Goal: Transaction & Acquisition: Purchase product/service

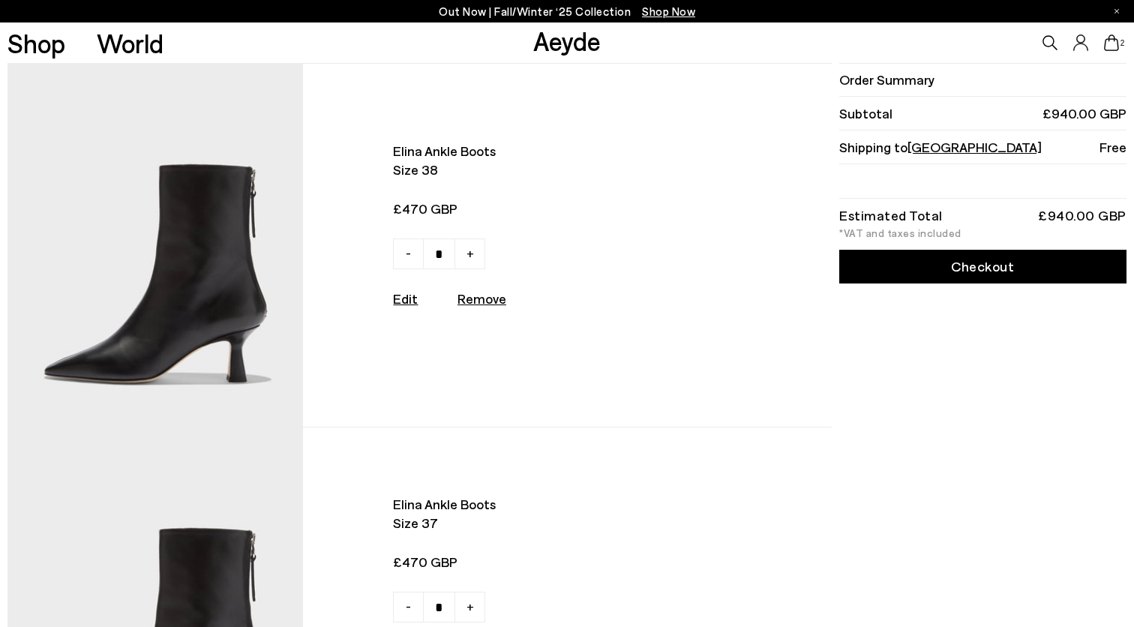
click at [469, 305] on u "Remove" at bounding box center [482, 298] width 49 height 17
type input "*"
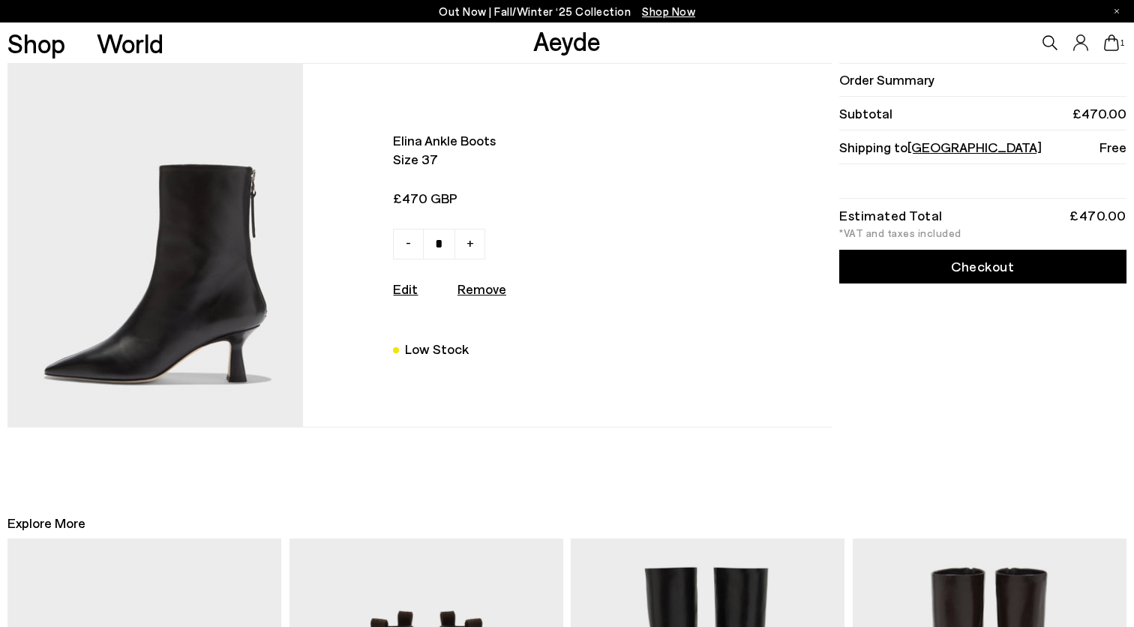
click at [168, 276] on img at bounding box center [155, 245] width 295 height 363
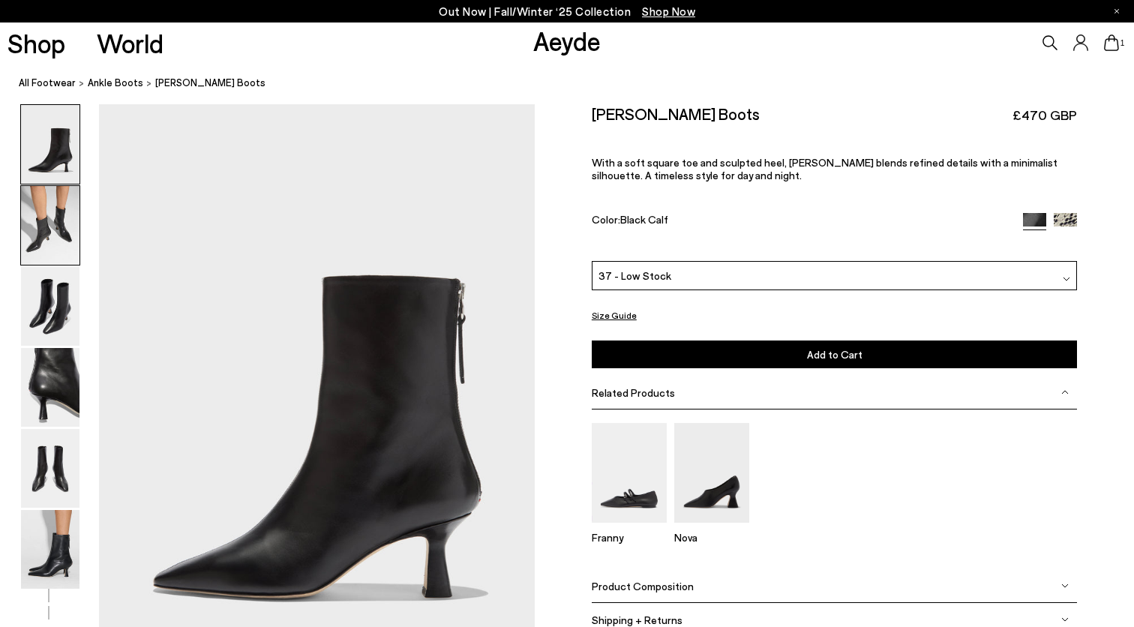
click at [30, 203] on img at bounding box center [50, 225] width 59 height 79
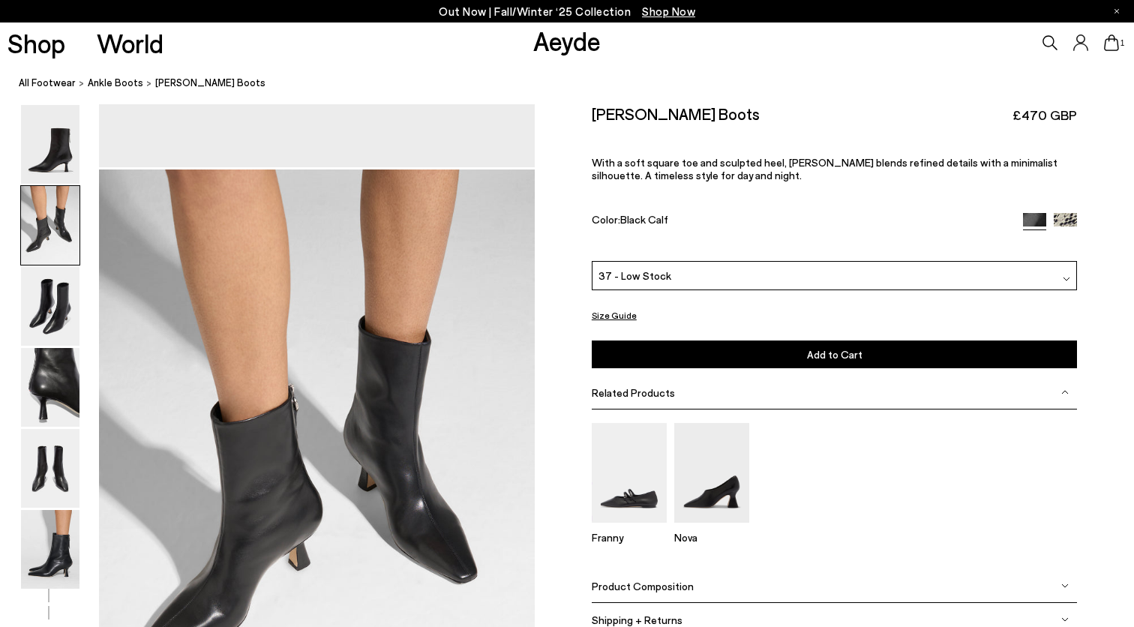
scroll to position [584, 0]
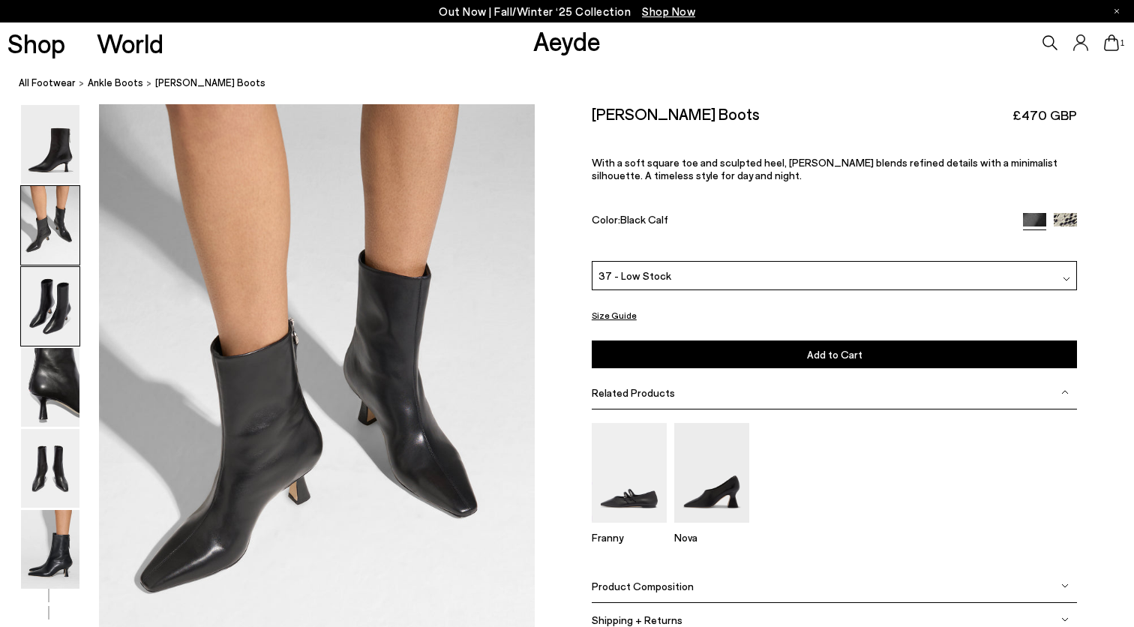
click at [53, 281] on img at bounding box center [50, 306] width 59 height 79
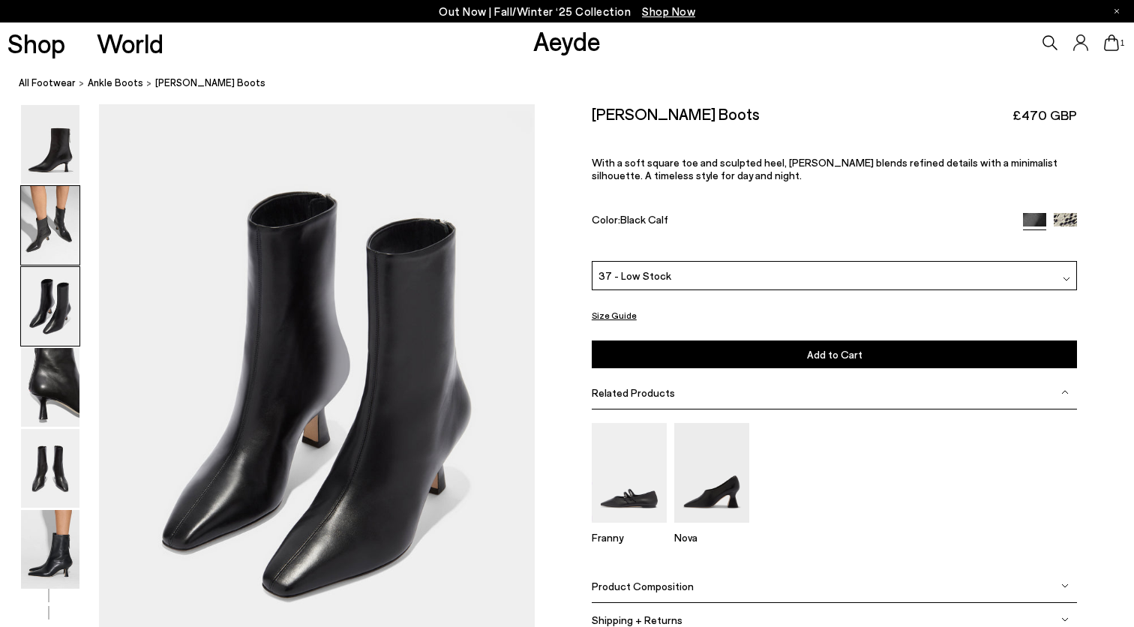
scroll to position [1168, 0]
click at [51, 365] on img at bounding box center [50, 387] width 59 height 79
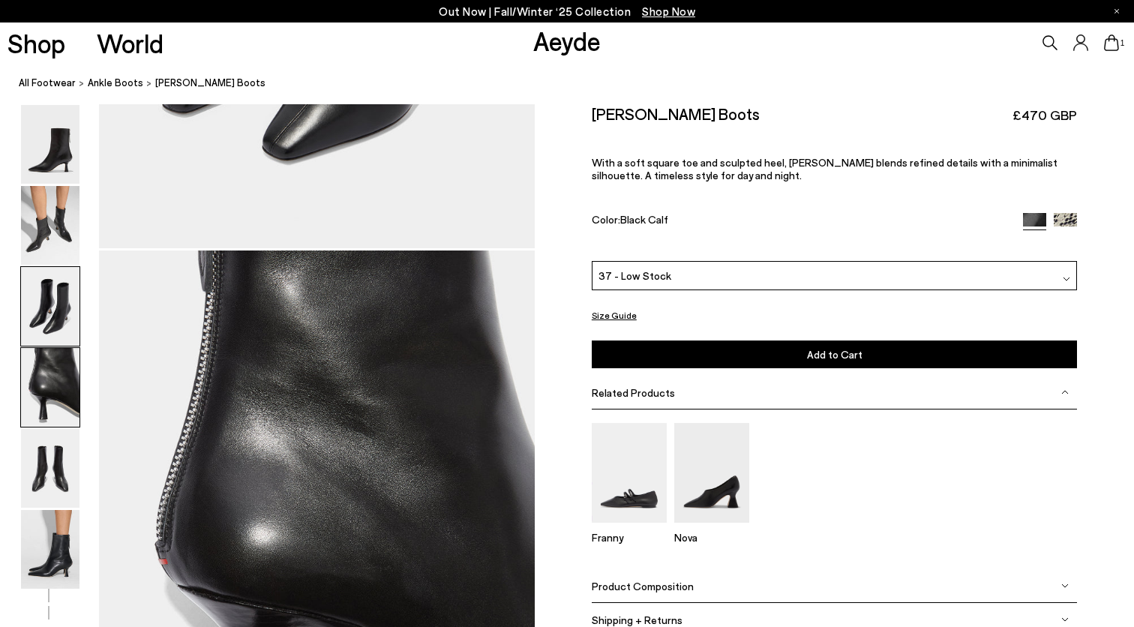
scroll to position [1751, 0]
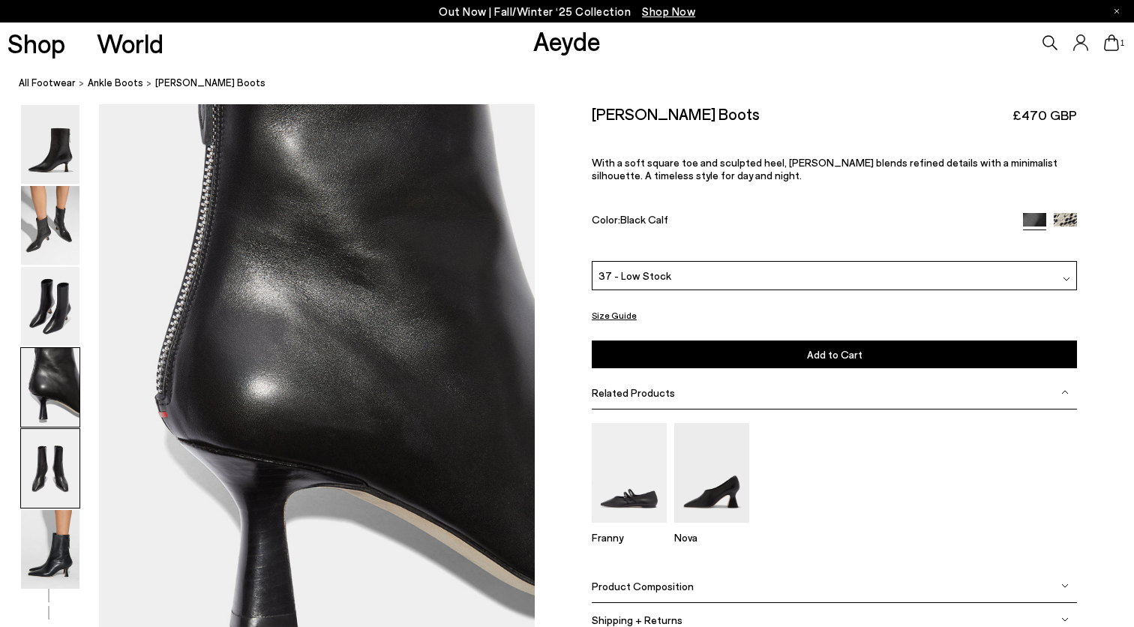
click at [51, 472] on img at bounding box center [50, 468] width 59 height 79
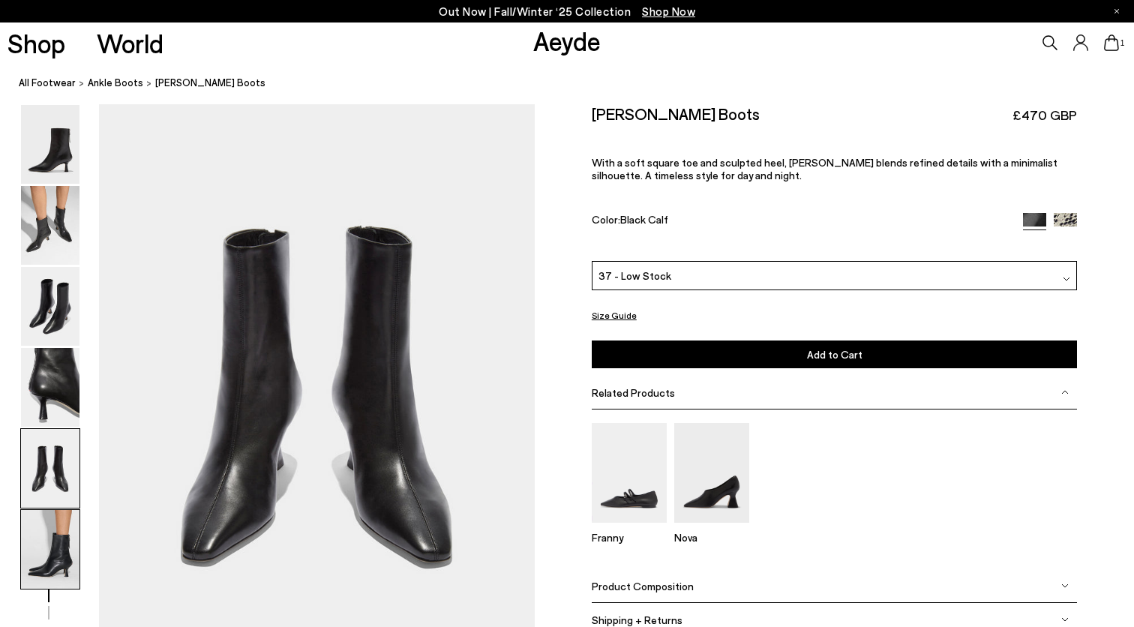
click at [50, 544] on img at bounding box center [50, 549] width 59 height 79
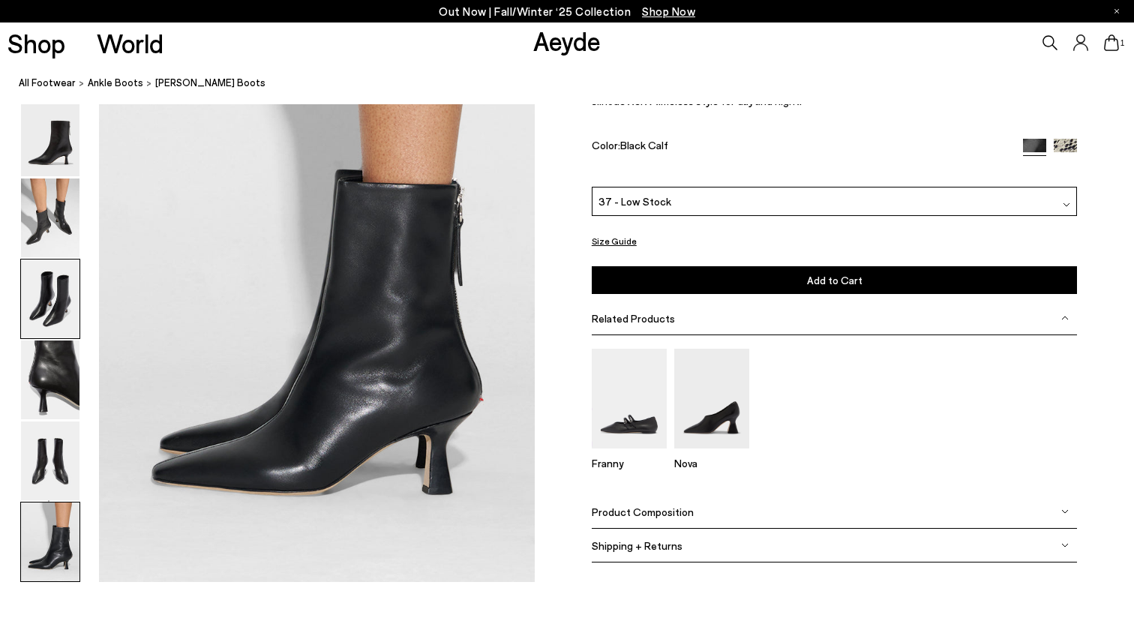
click at [58, 302] on img at bounding box center [50, 299] width 59 height 79
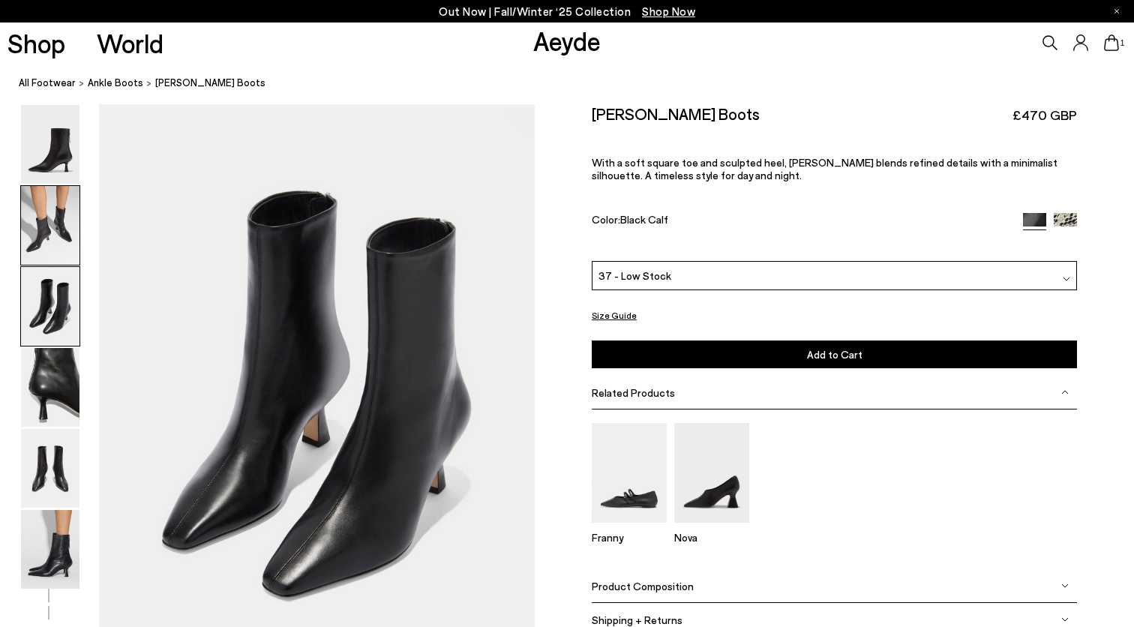
click at [77, 188] on img at bounding box center [50, 225] width 59 height 79
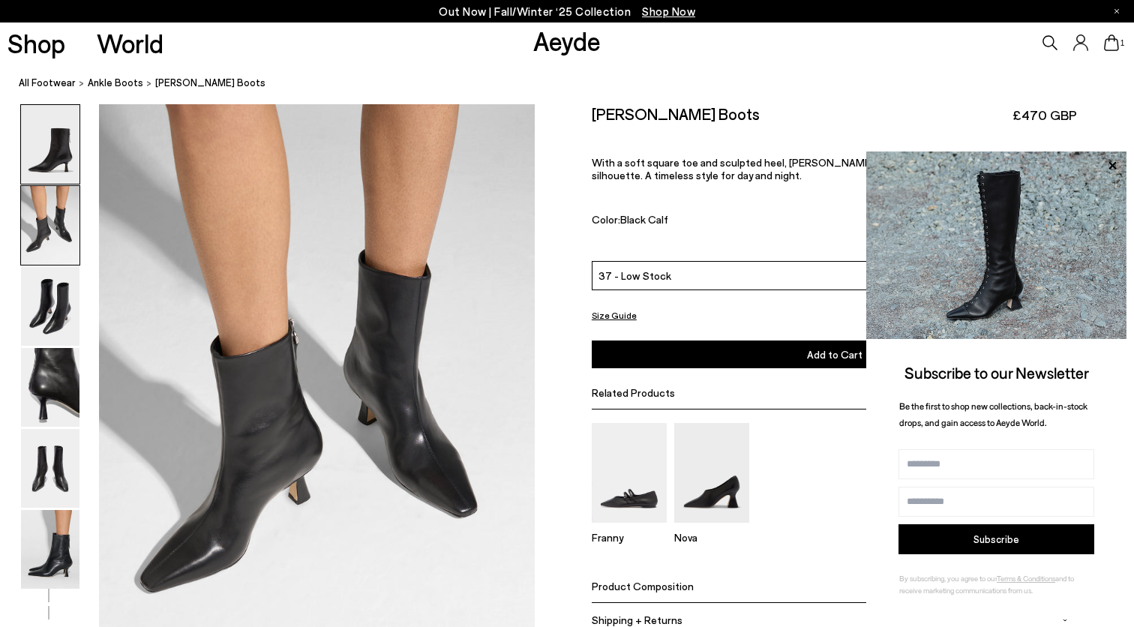
click at [68, 160] on img at bounding box center [50, 144] width 59 height 79
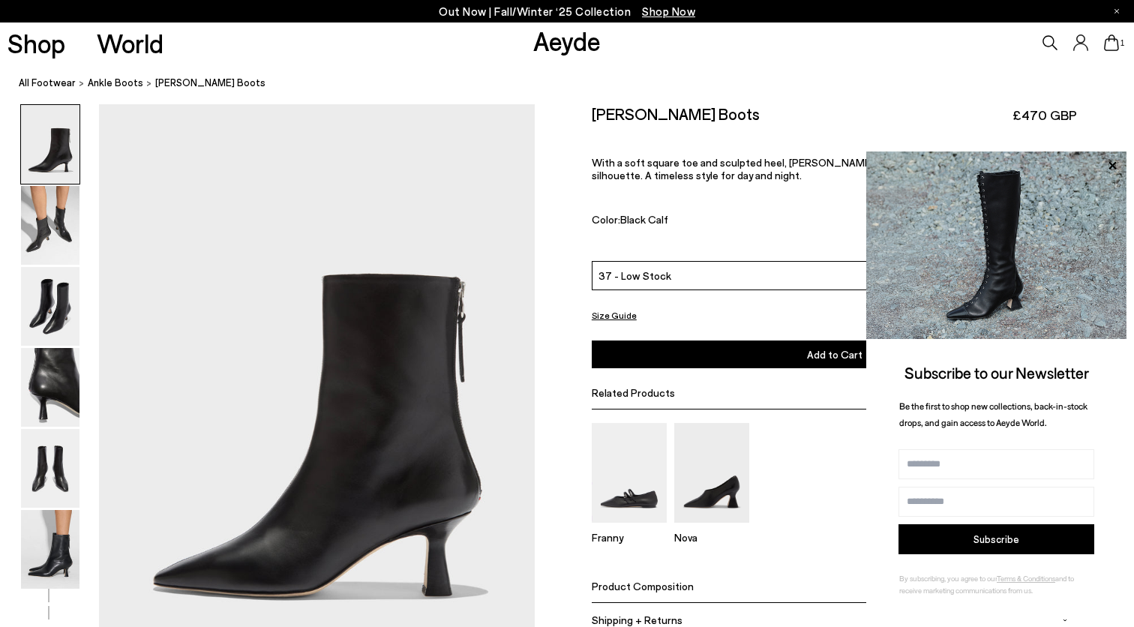
scroll to position [0, 0]
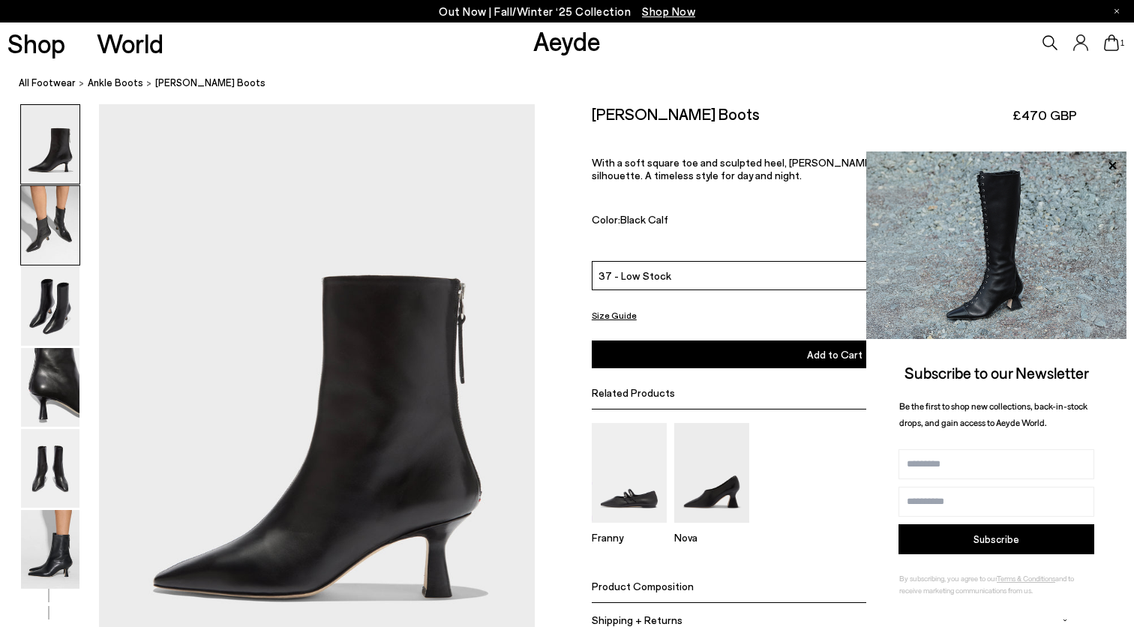
click at [71, 231] on img at bounding box center [50, 225] width 59 height 79
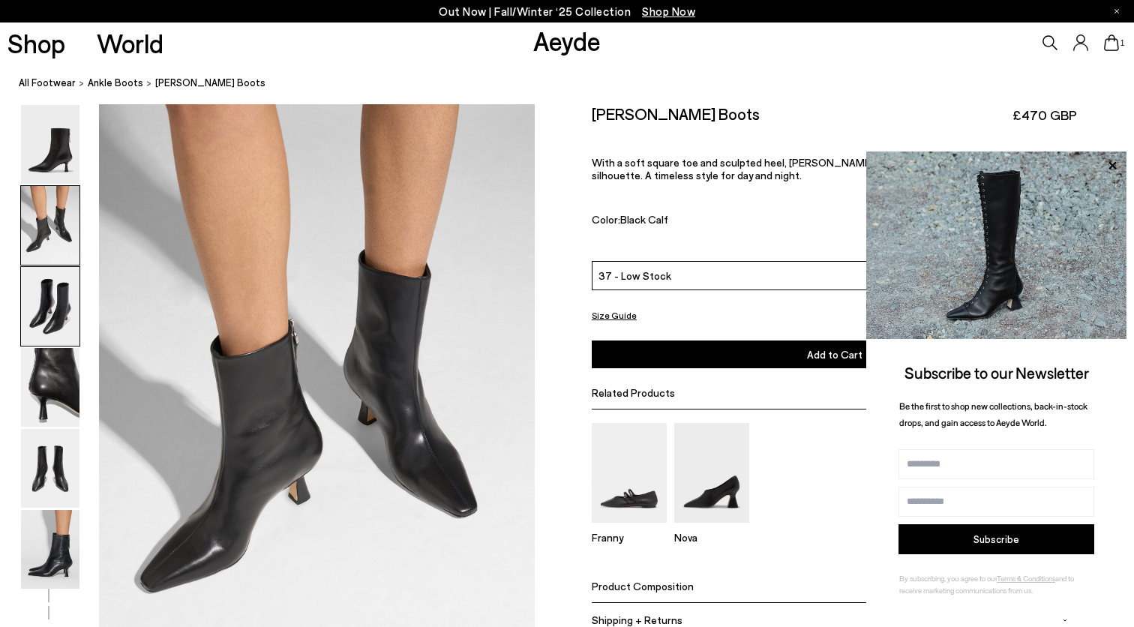
click at [70, 282] on img at bounding box center [50, 306] width 59 height 79
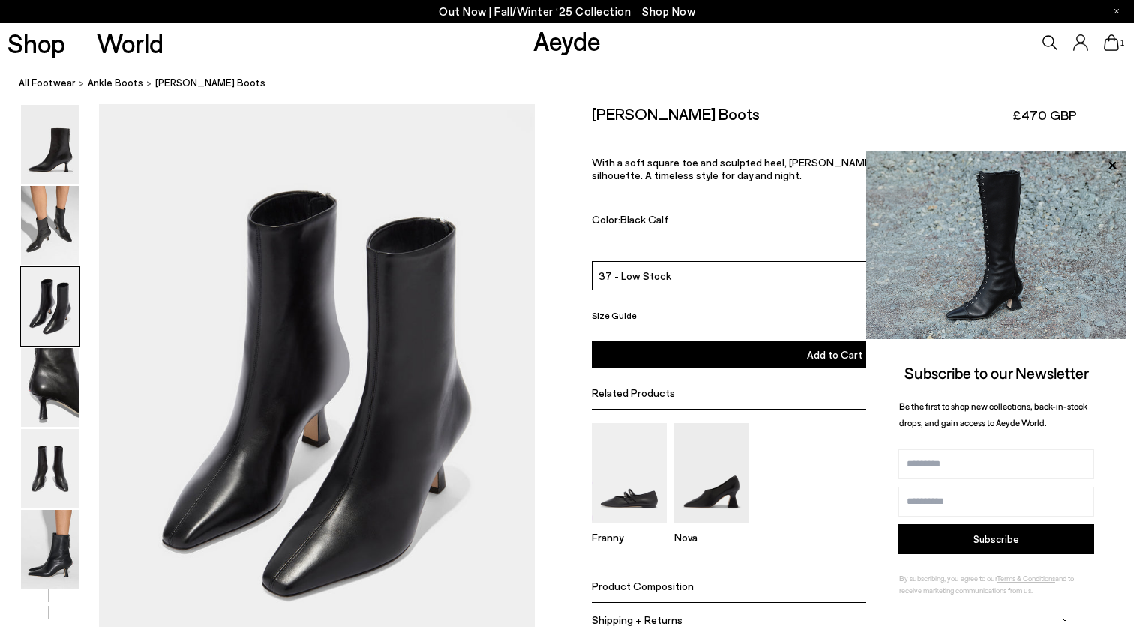
click at [65, 331] on img at bounding box center [50, 306] width 59 height 79
click at [62, 382] on img at bounding box center [50, 387] width 59 height 79
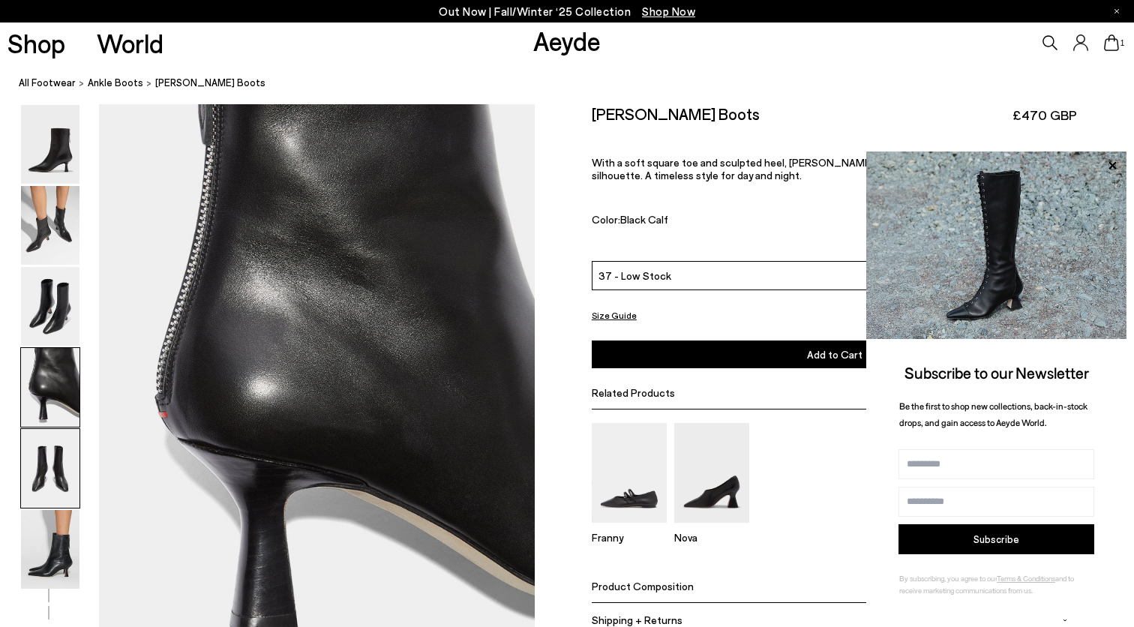
click at [59, 451] on img at bounding box center [50, 468] width 59 height 79
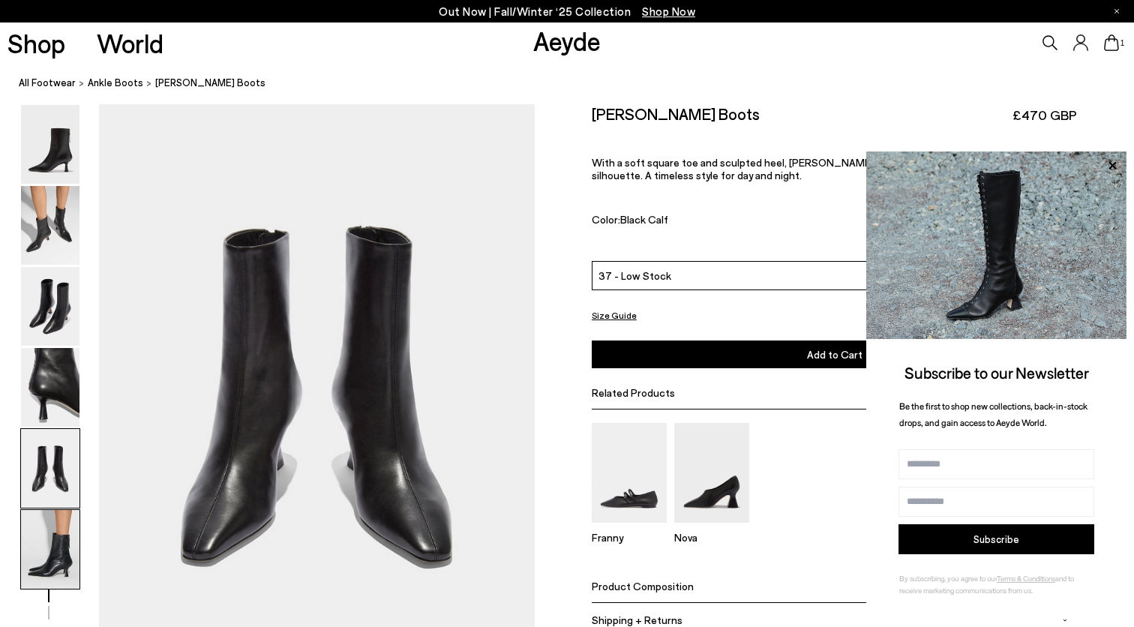
click at [56, 529] on img at bounding box center [50, 549] width 59 height 79
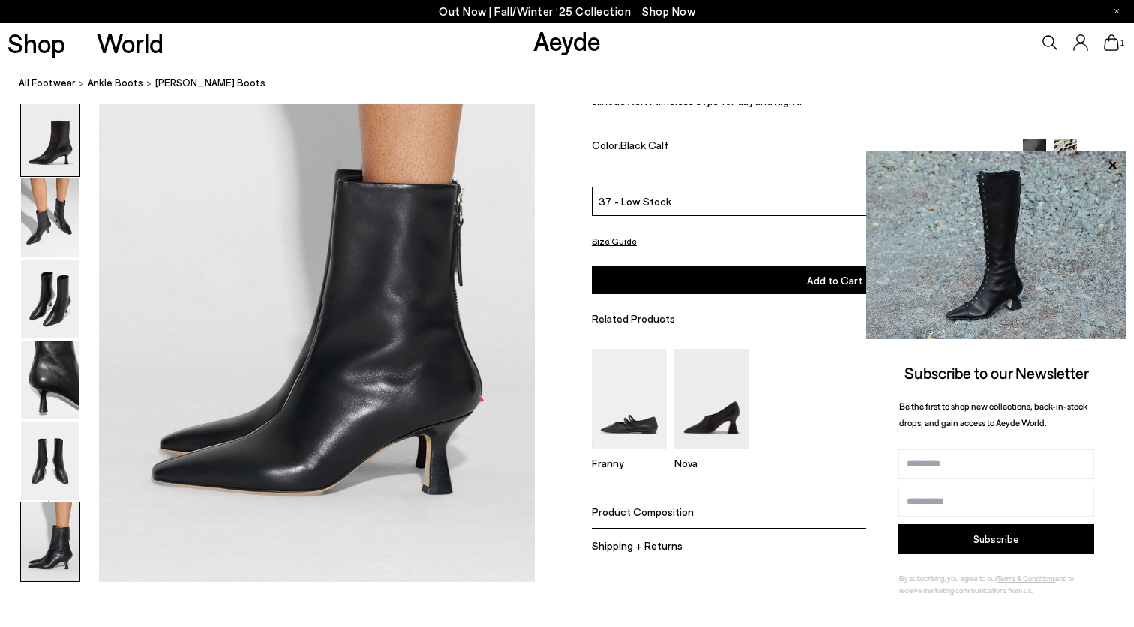
click at [56, 151] on img at bounding box center [50, 137] width 59 height 79
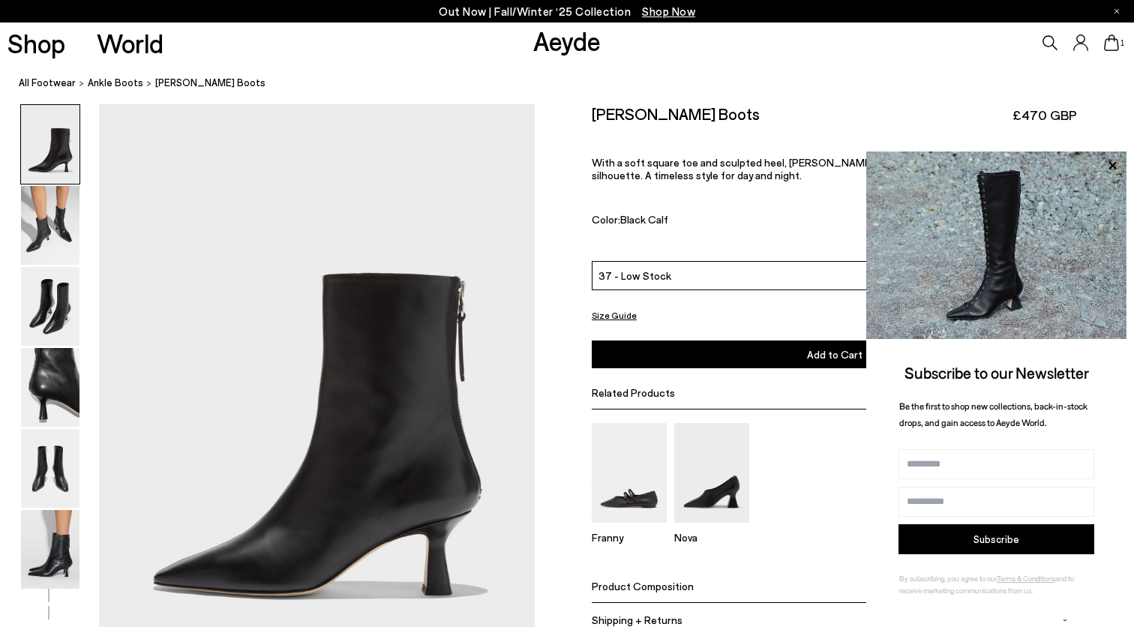
scroll to position [0, 0]
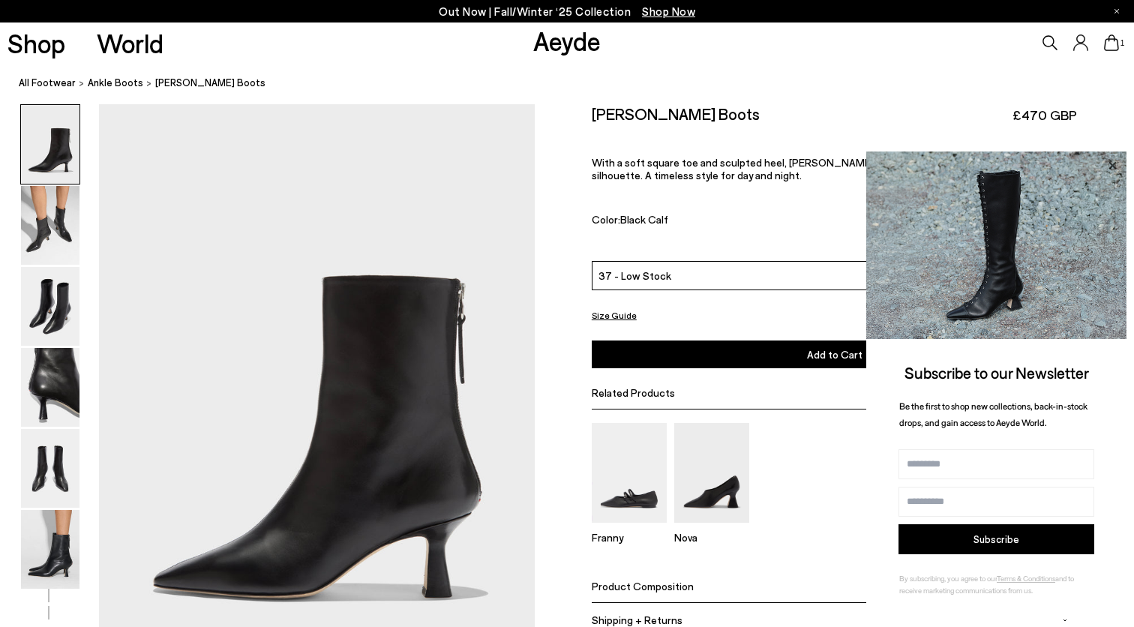
click at [1112, 167] on icon at bounding box center [1113, 165] width 8 height 8
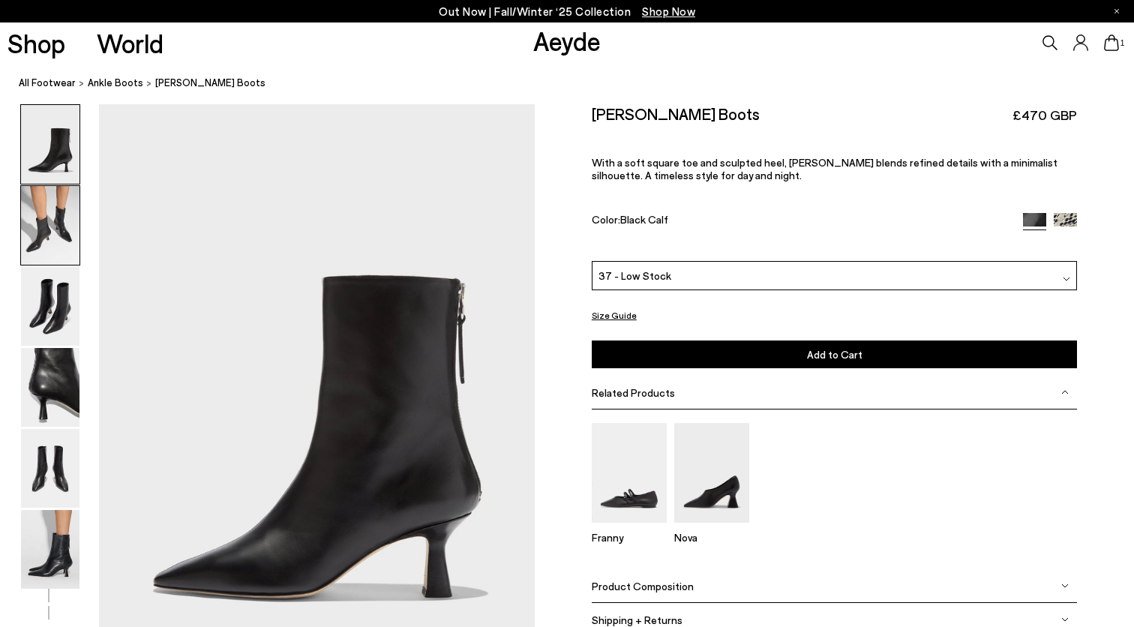
click at [29, 215] on img at bounding box center [50, 225] width 59 height 79
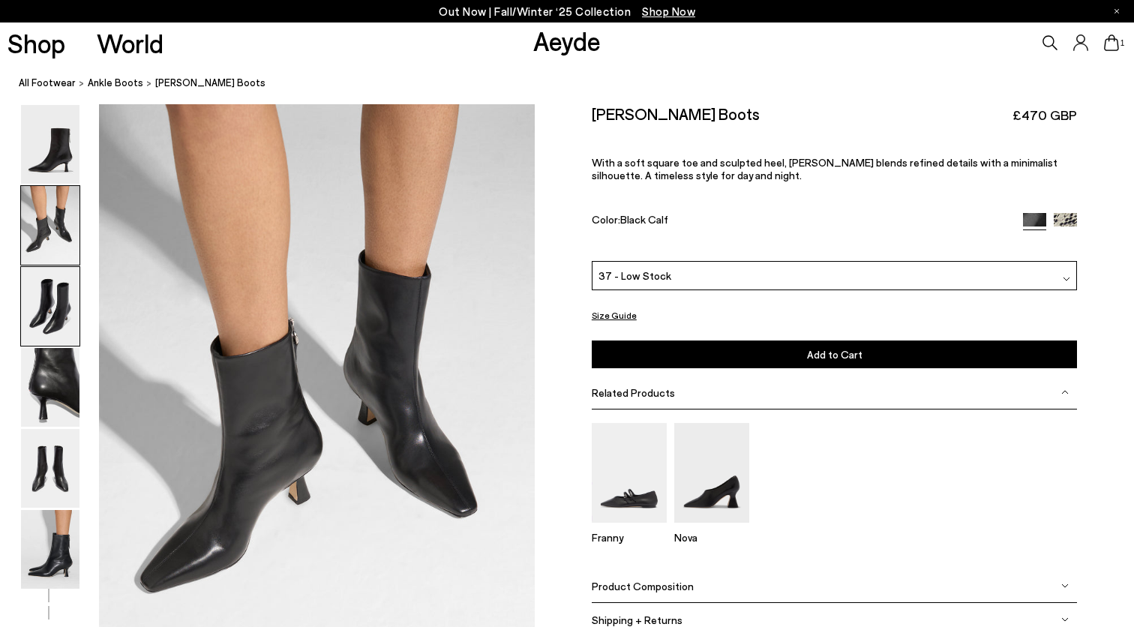
click at [41, 290] on img at bounding box center [50, 306] width 59 height 79
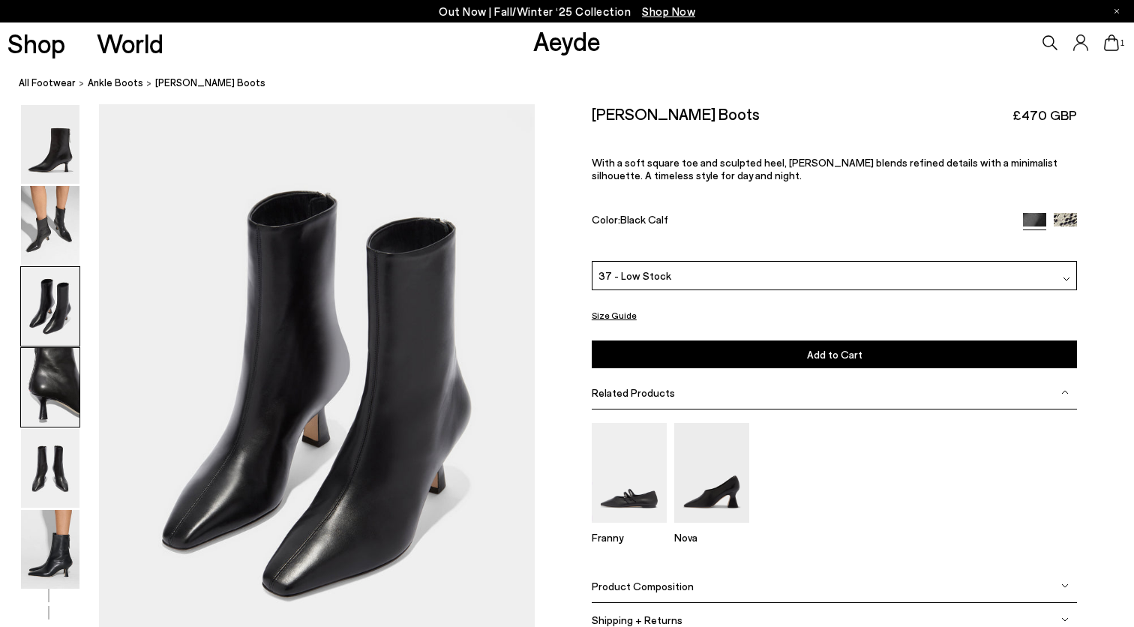
click at [46, 368] on img at bounding box center [50, 387] width 59 height 79
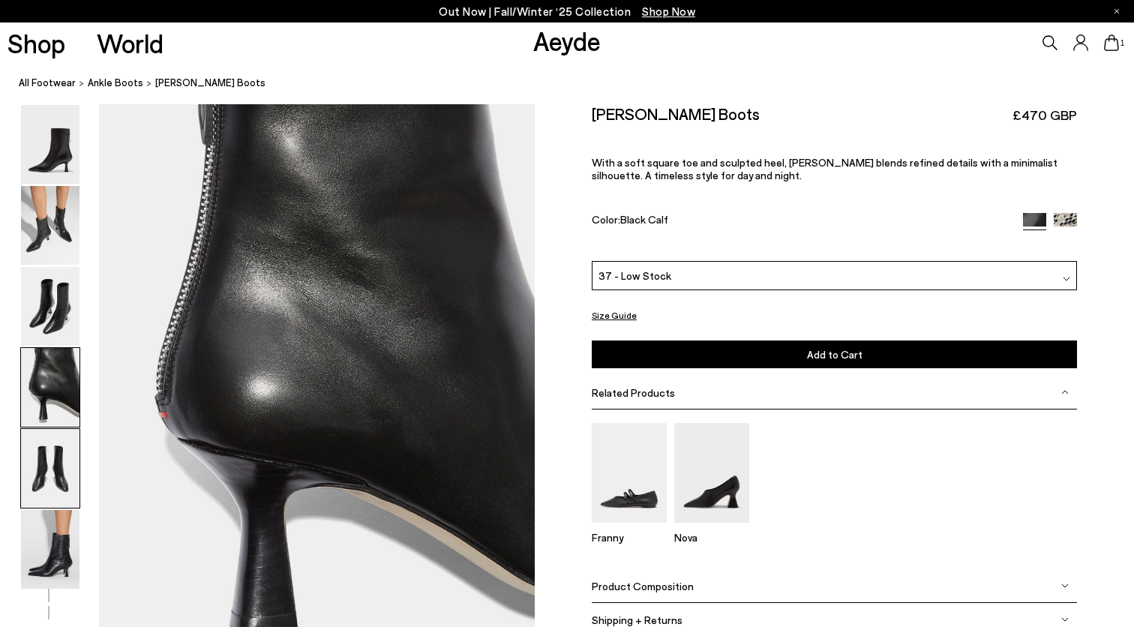
click at [50, 464] on img at bounding box center [50, 468] width 59 height 79
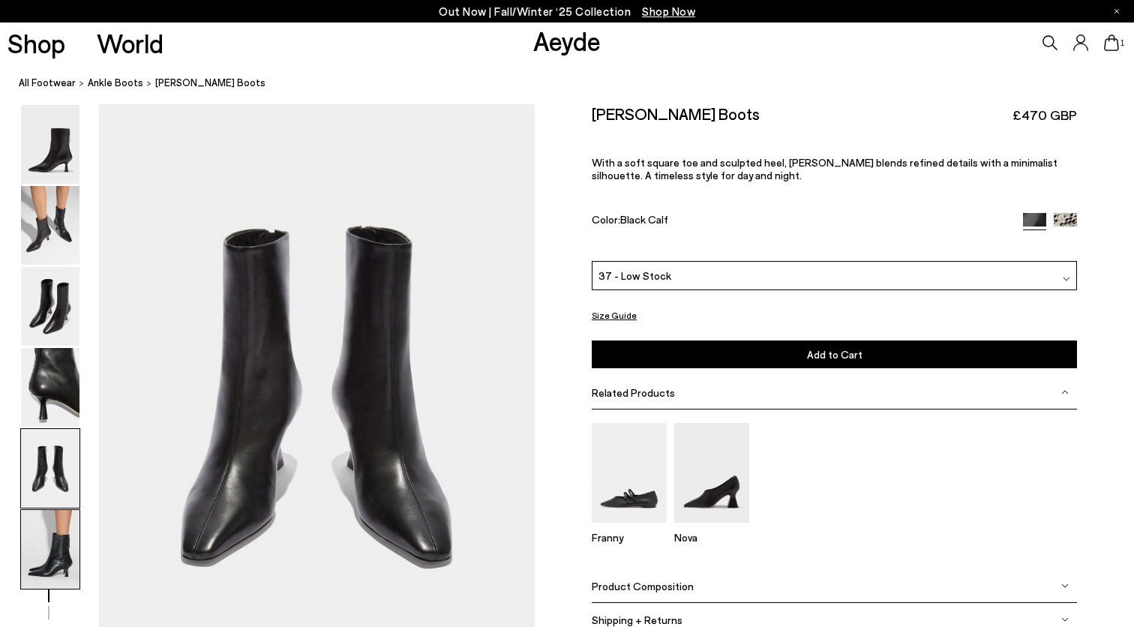
click at [51, 536] on img at bounding box center [50, 549] width 59 height 79
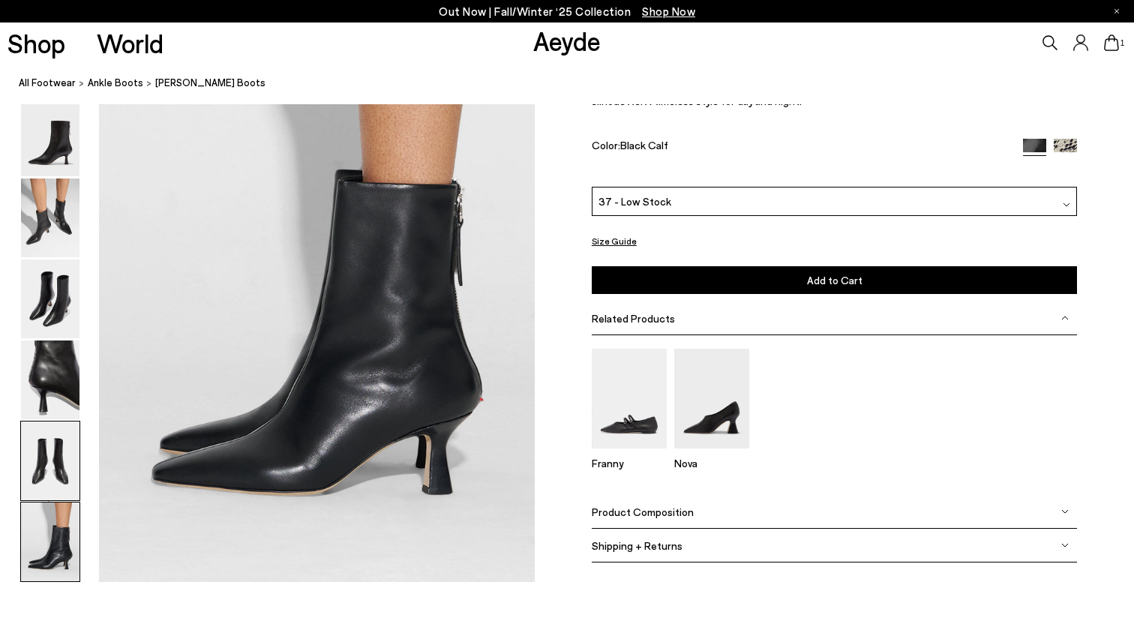
click at [47, 455] on img at bounding box center [50, 461] width 59 height 79
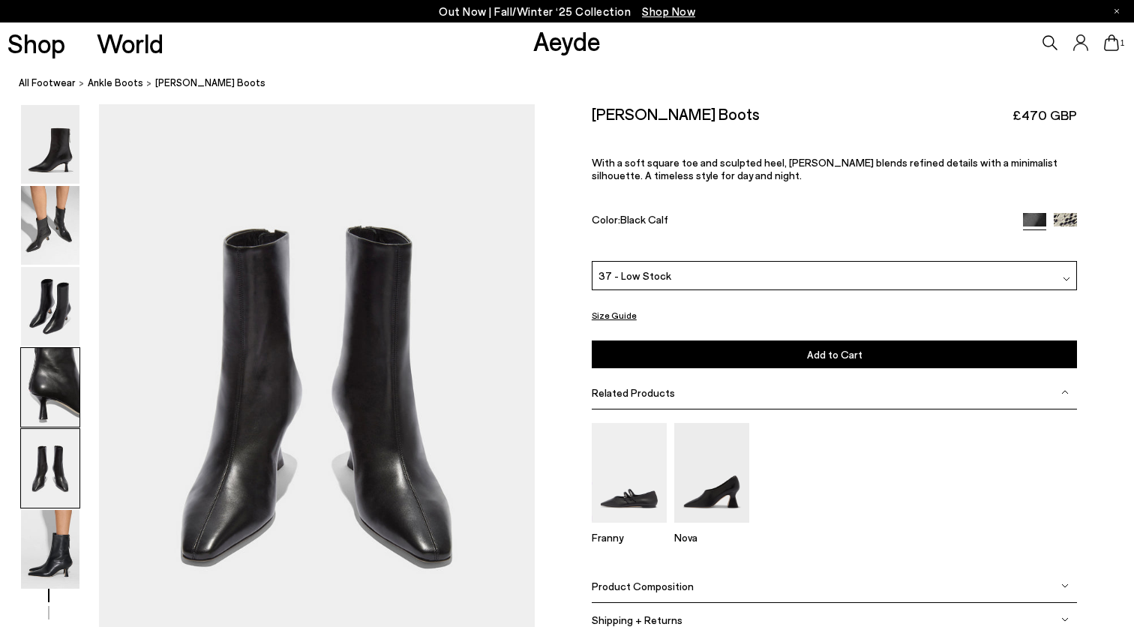
click at [54, 405] on img at bounding box center [50, 387] width 59 height 79
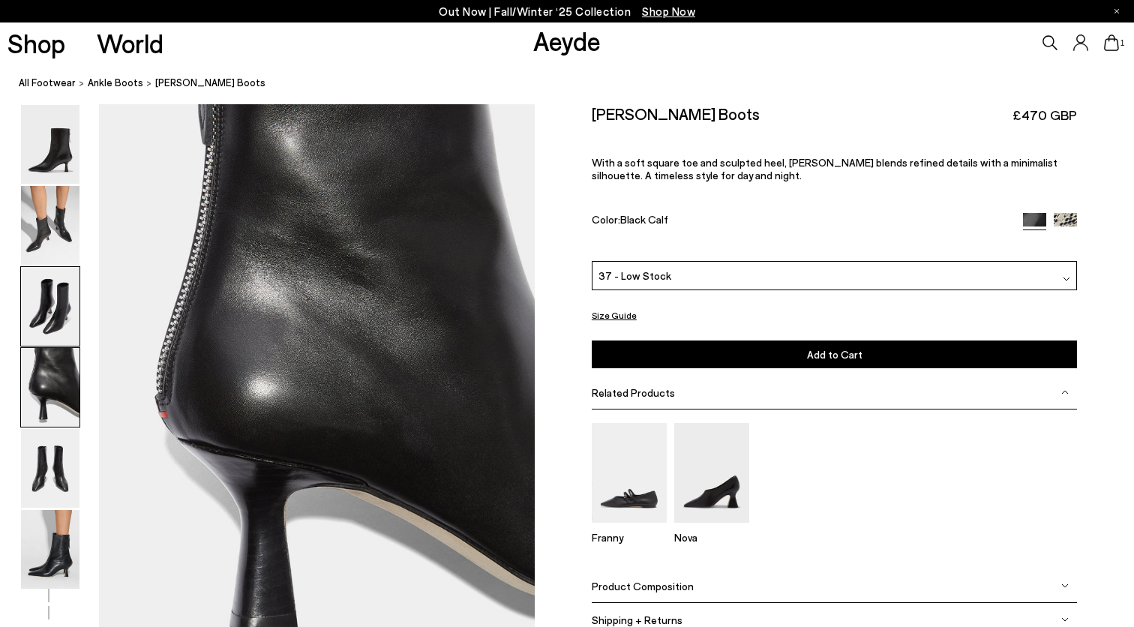
click at [54, 334] on img at bounding box center [50, 306] width 59 height 79
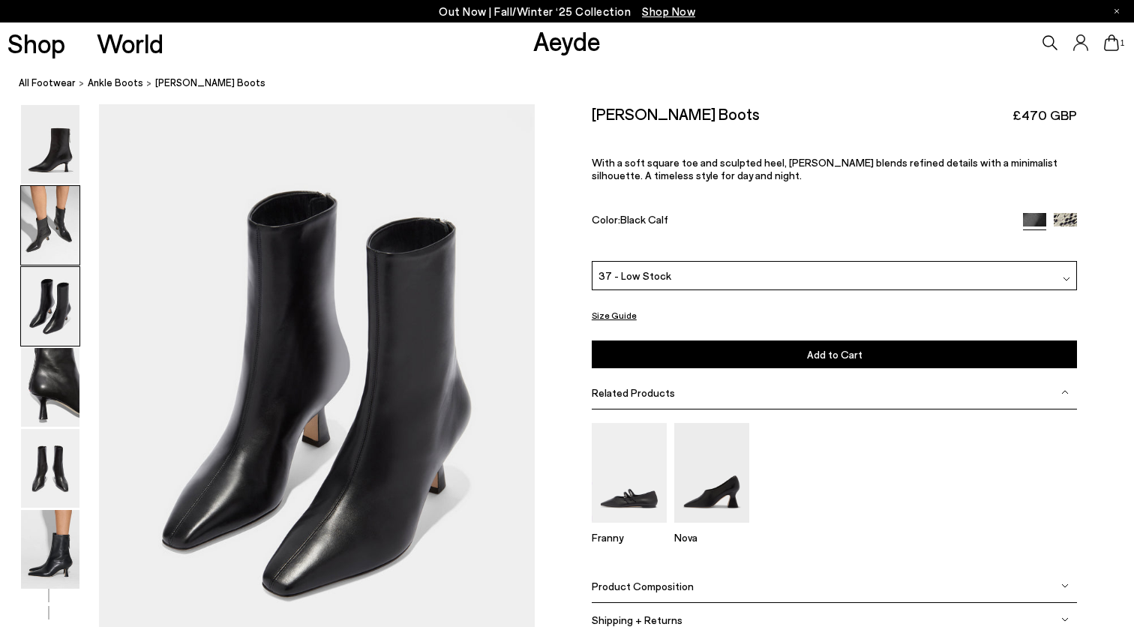
click at [57, 231] on img at bounding box center [50, 225] width 59 height 79
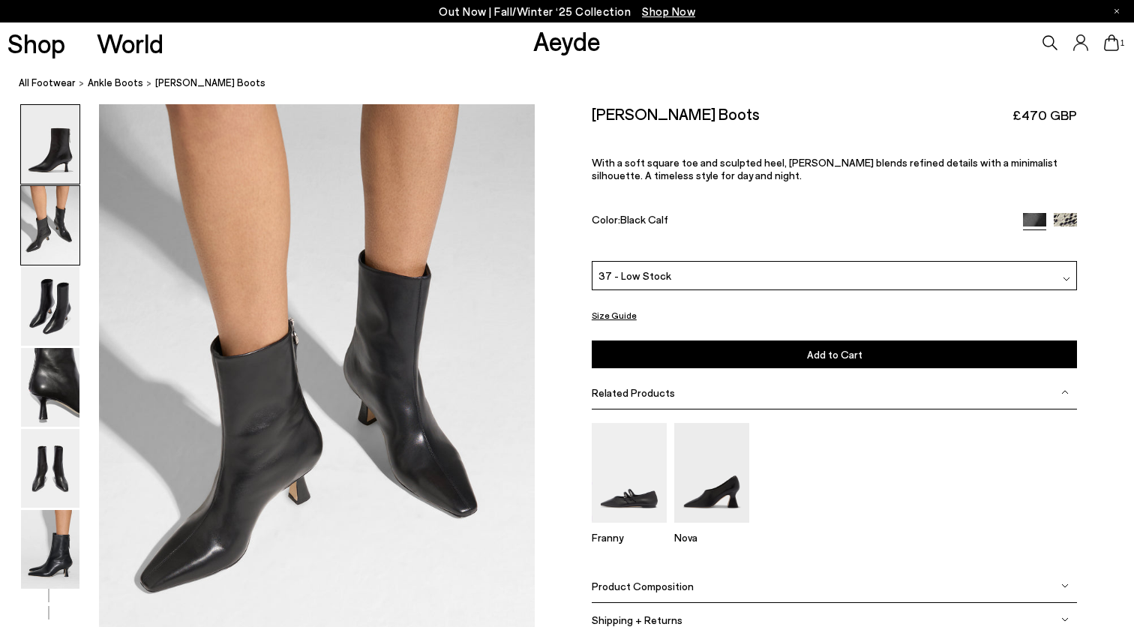
click at [56, 160] on img at bounding box center [50, 144] width 59 height 79
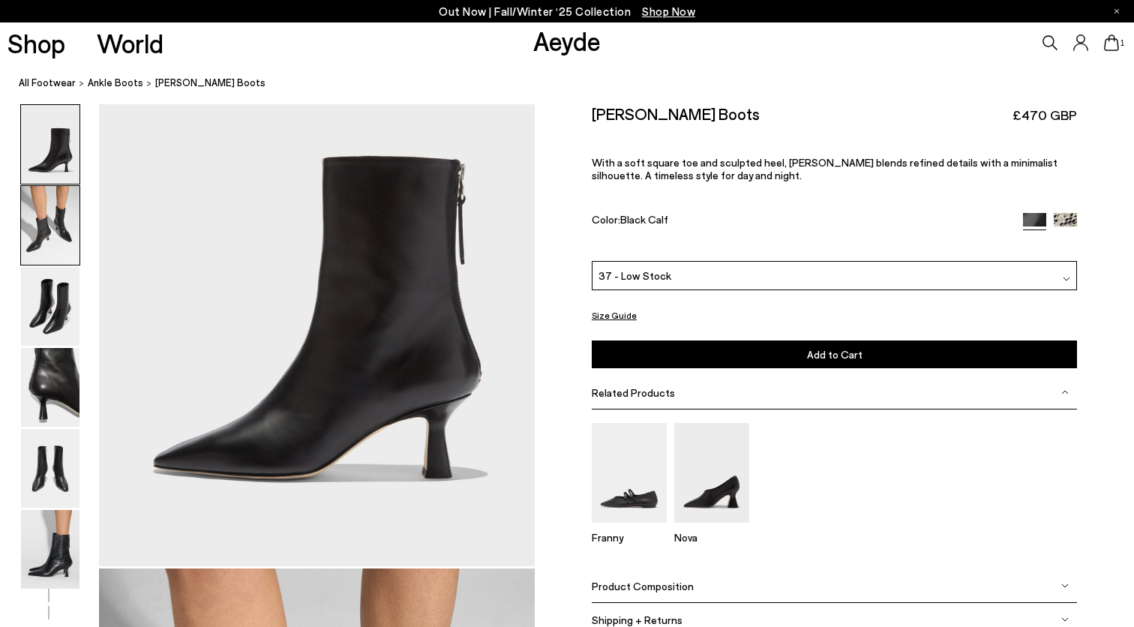
scroll to position [0, 0]
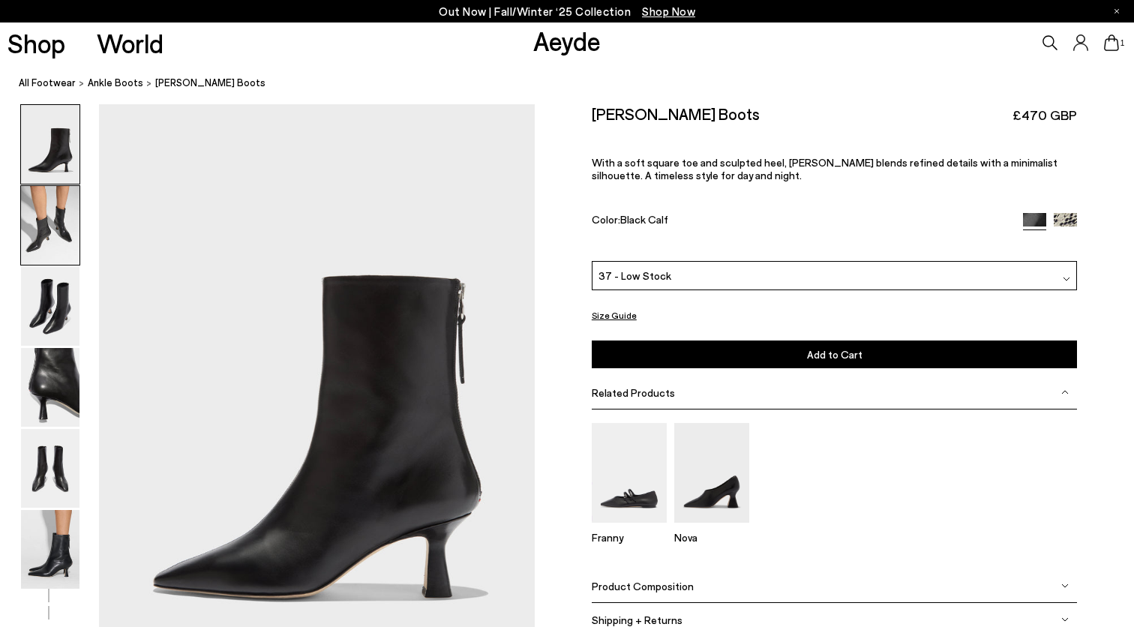
click at [69, 230] on img at bounding box center [50, 225] width 59 height 79
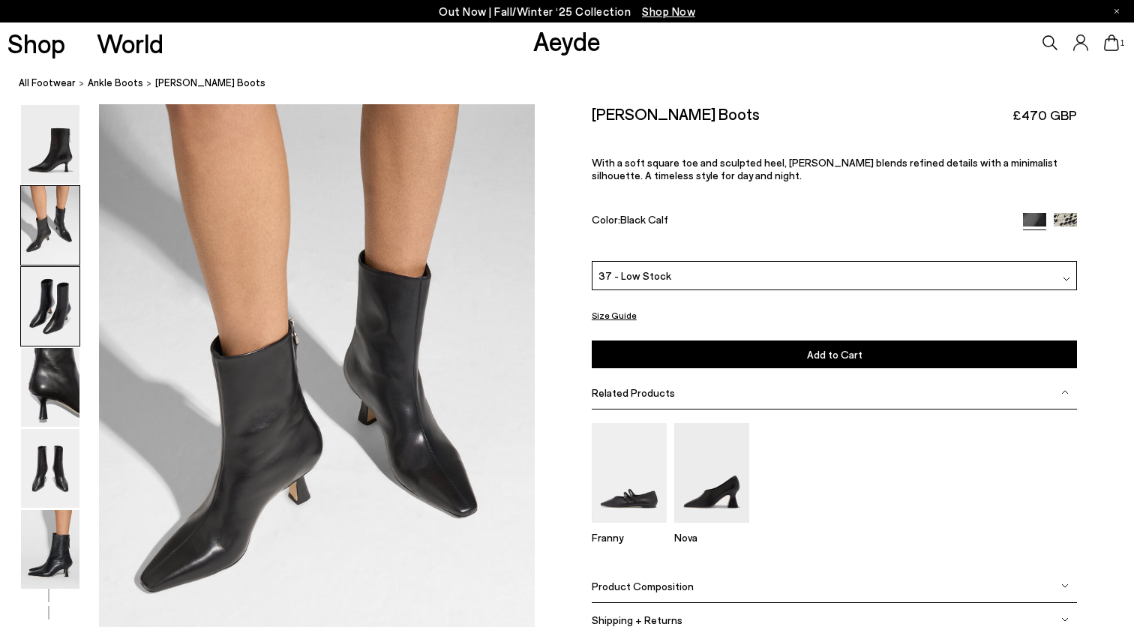
click at [67, 293] on img at bounding box center [50, 306] width 59 height 79
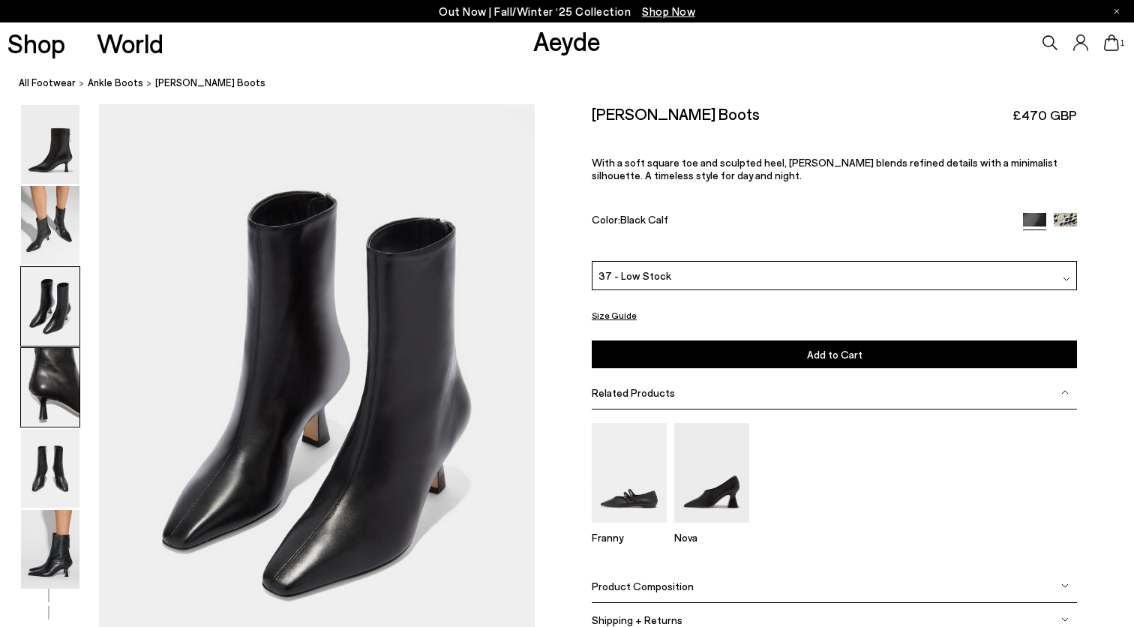
click at [65, 370] on img at bounding box center [50, 387] width 59 height 79
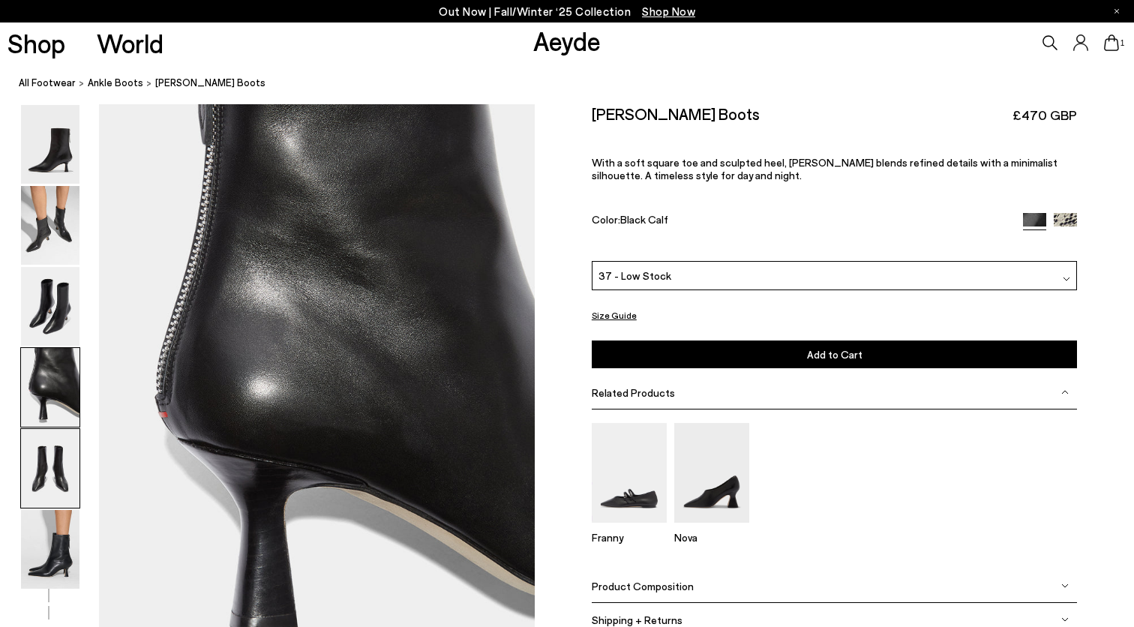
click at [56, 467] on img at bounding box center [50, 468] width 59 height 79
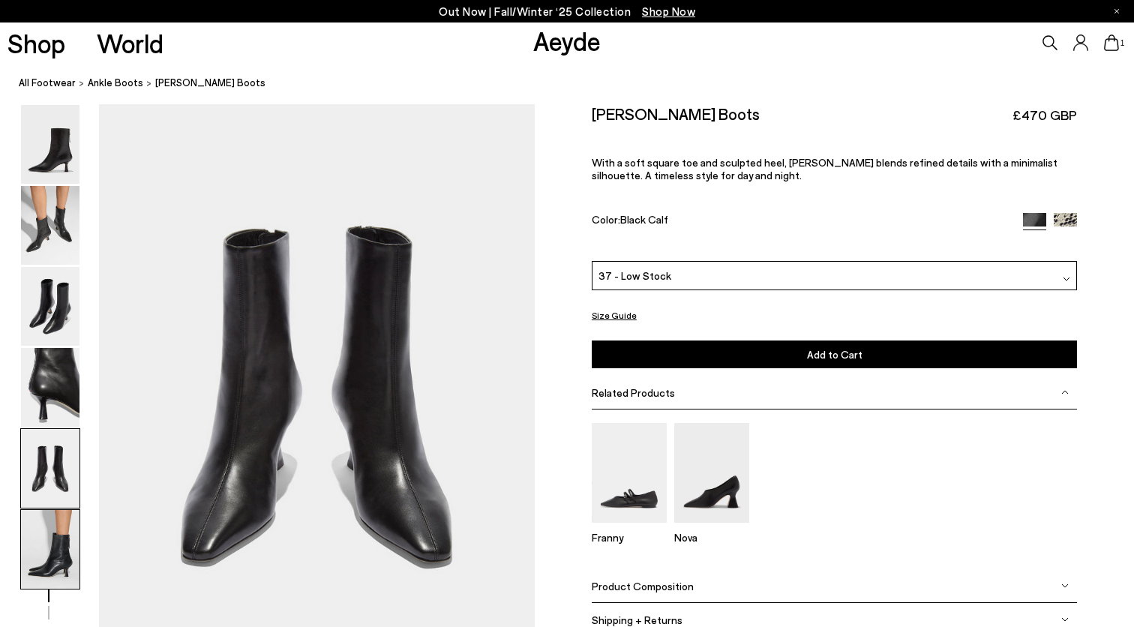
click at [53, 540] on img at bounding box center [50, 549] width 59 height 79
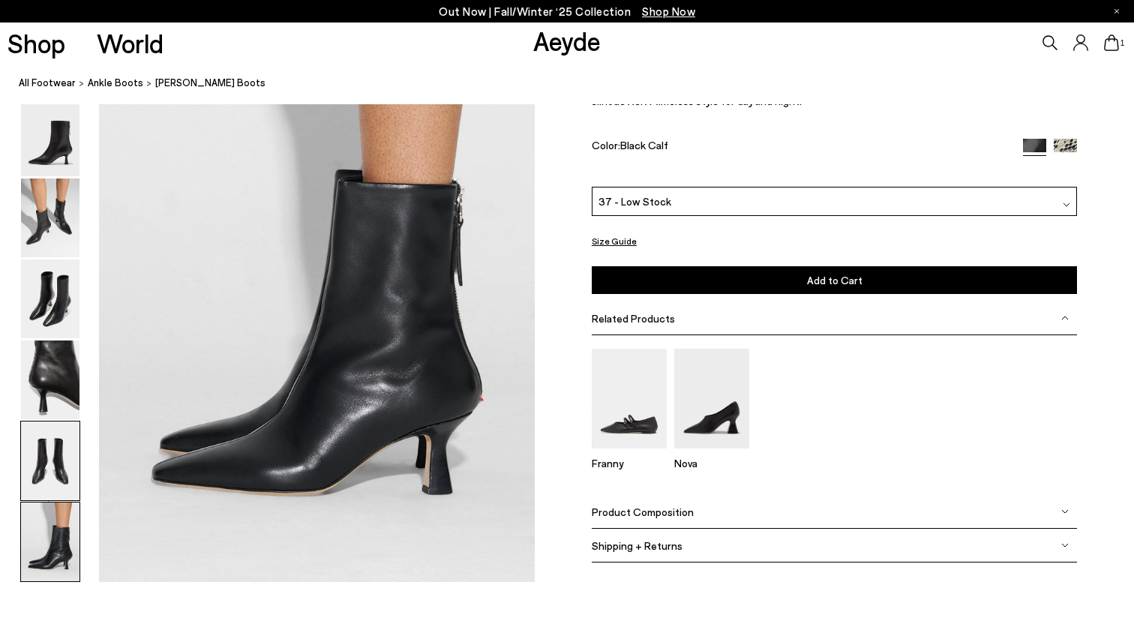
click at [49, 459] on img at bounding box center [50, 461] width 59 height 79
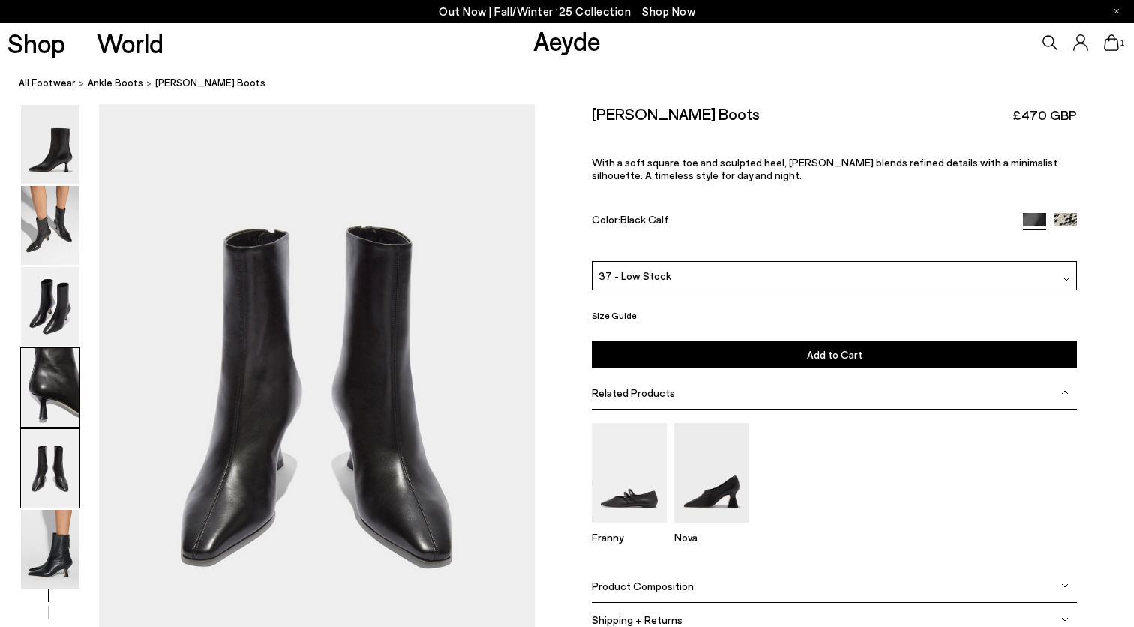
click at [49, 382] on img at bounding box center [50, 387] width 59 height 79
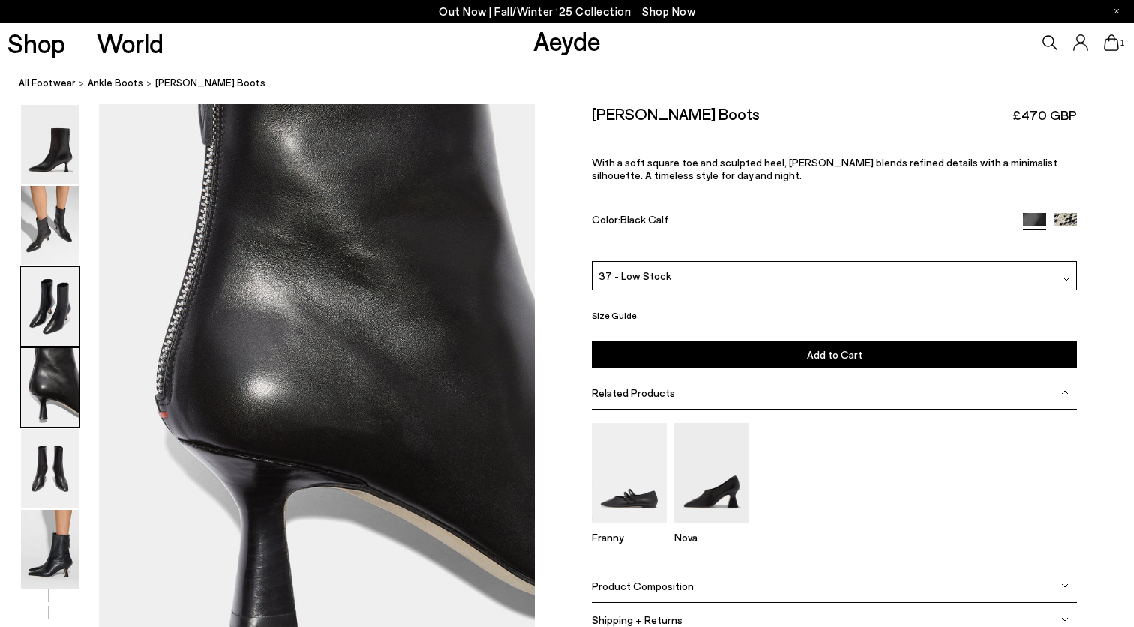
click at [44, 311] on img at bounding box center [50, 306] width 59 height 79
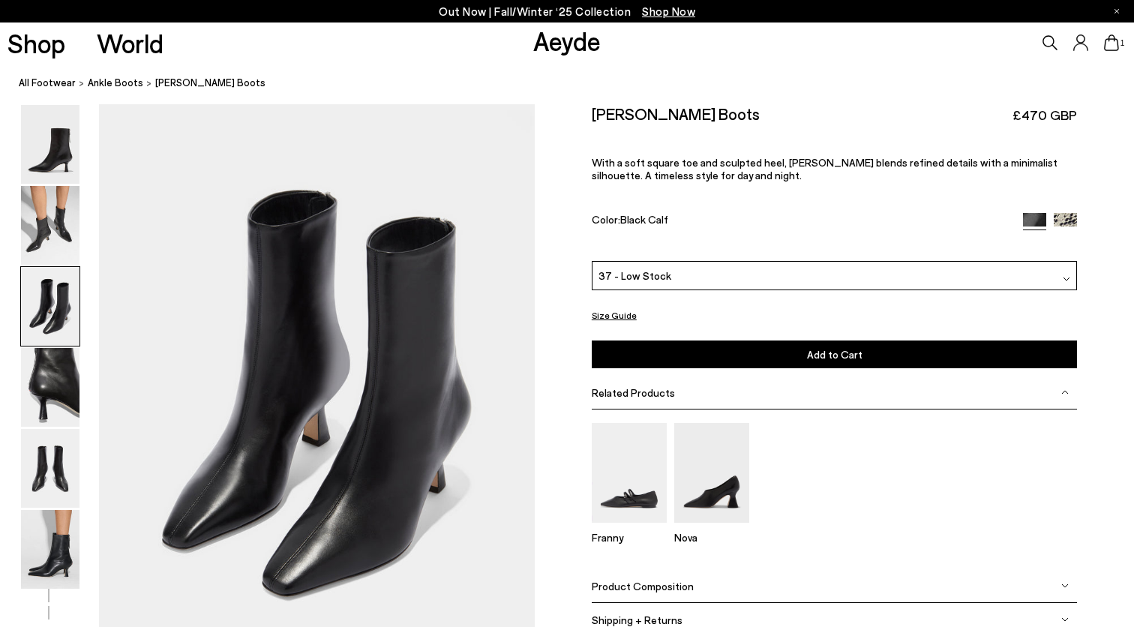
scroll to position [1168, 0]
click at [599, 314] on button "Size Guide" at bounding box center [614, 315] width 45 height 19
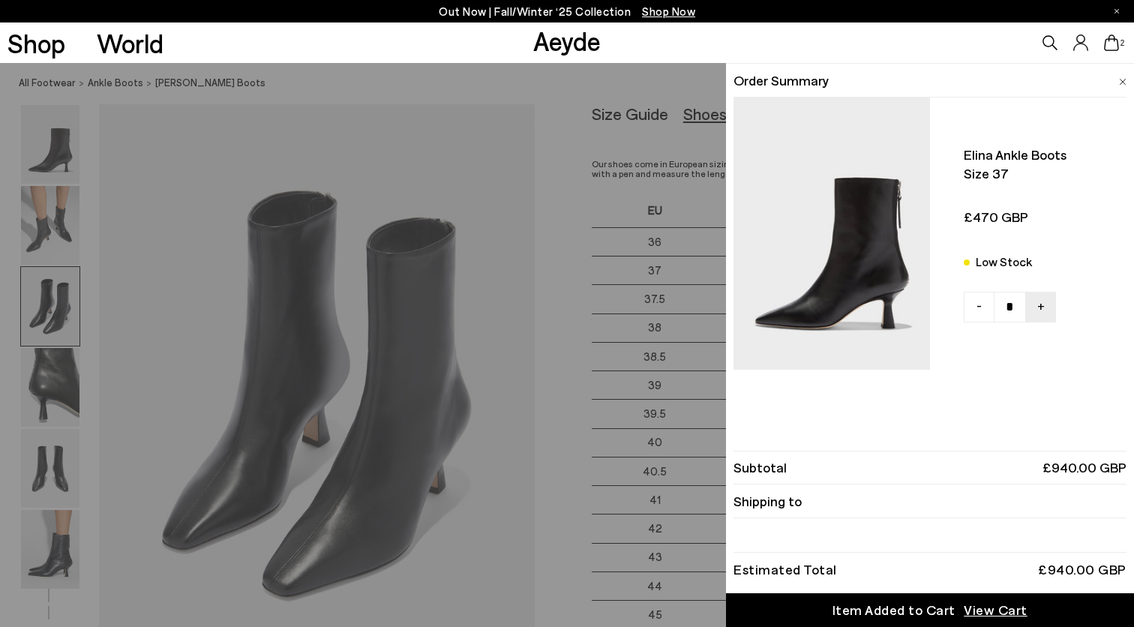
click at [1119, 80] on img at bounding box center [1123, 82] width 8 height 7
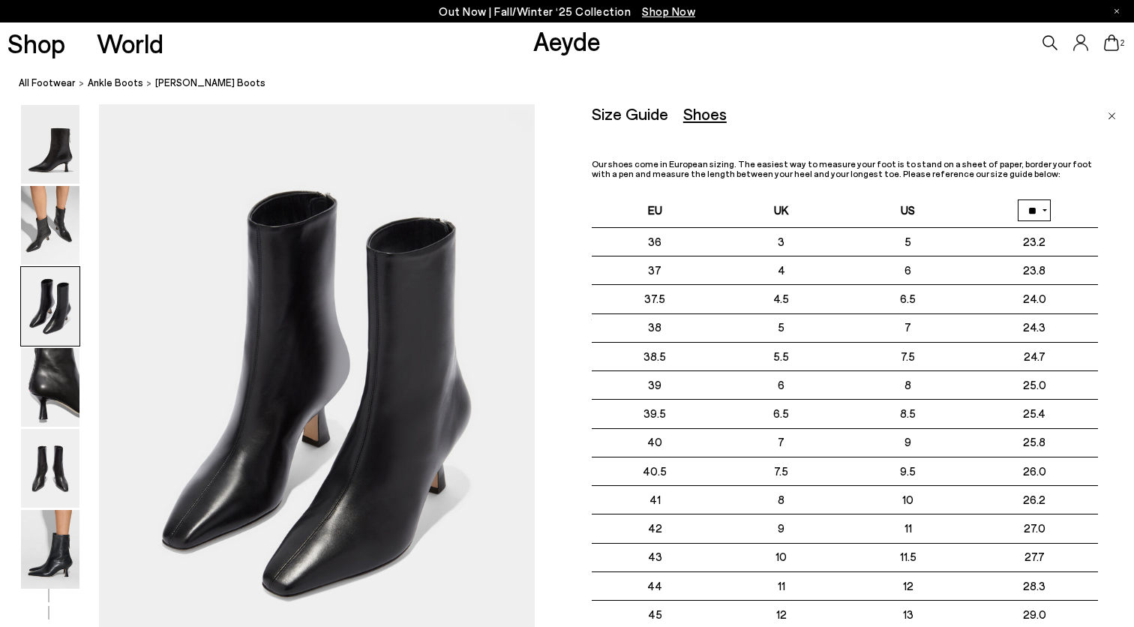
click at [1114, 42] on icon at bounding box center [1111, 43] width 15 height 17
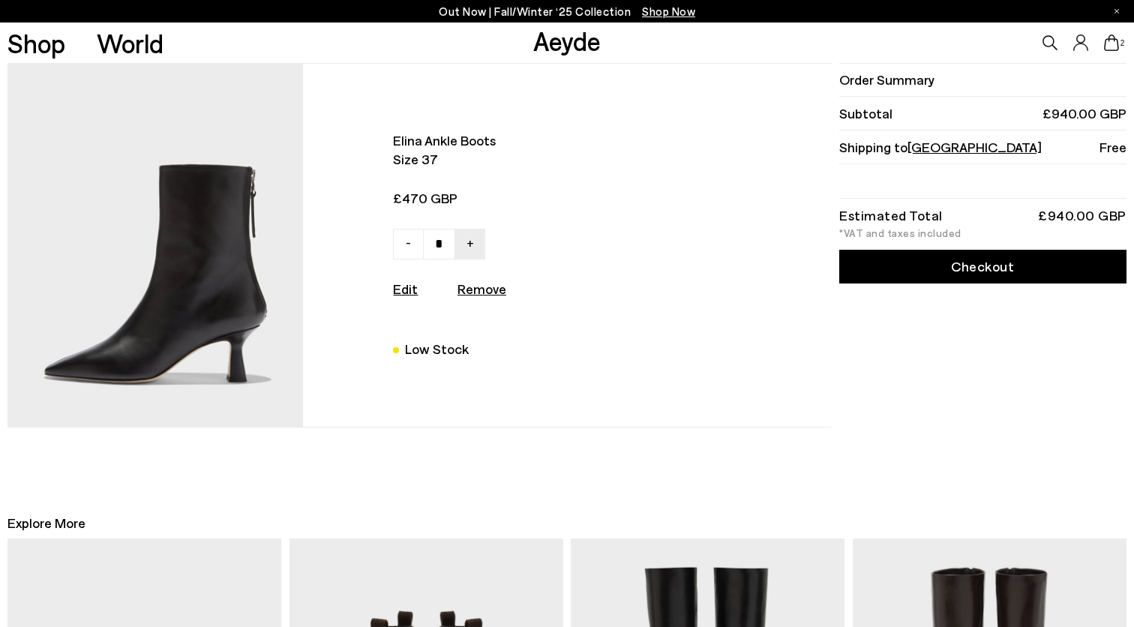
click at [402, 237] on link "-" at bounding box center [408, 244] width 31 height 31
type input "*"
click at [965, 272] on link "Checkout" at bounding box center [982, 267] width 287 height 34
